Goal: Navigation & Orientation: Find specific page/section

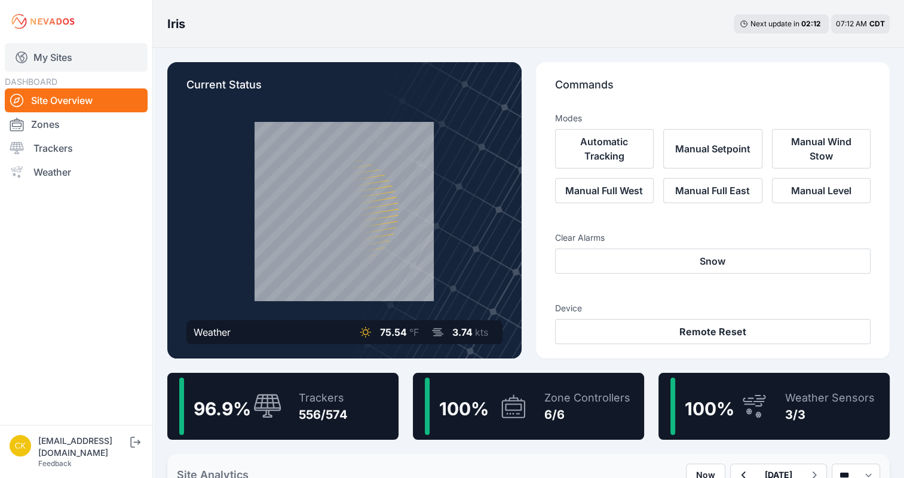
click at [42, 54] on link "My Sites" at bounding box center [76, 57] width 143 height 29
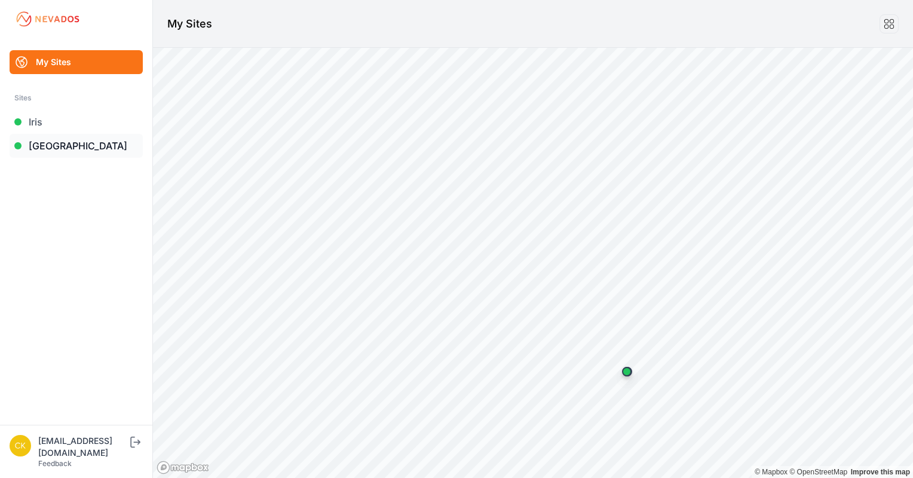
click at [86, 145] on link "[GEOGRAPHIC_DATA]" at bounding box center [76, 146] width 133 height 24
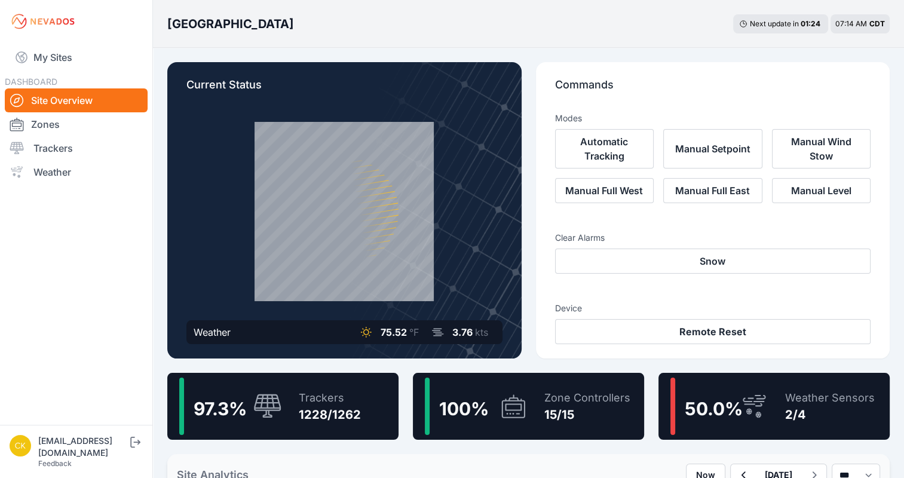
drag, startPoint x: 816, startPoint y: 420, endPoint x: 698, endPoint y: 374, distance: 126.9
click at [816, 420] on div "2/4" at bounding box center [830, 414] width 90 height 17
